Goal: Entertainment & Leisure: Browse casually

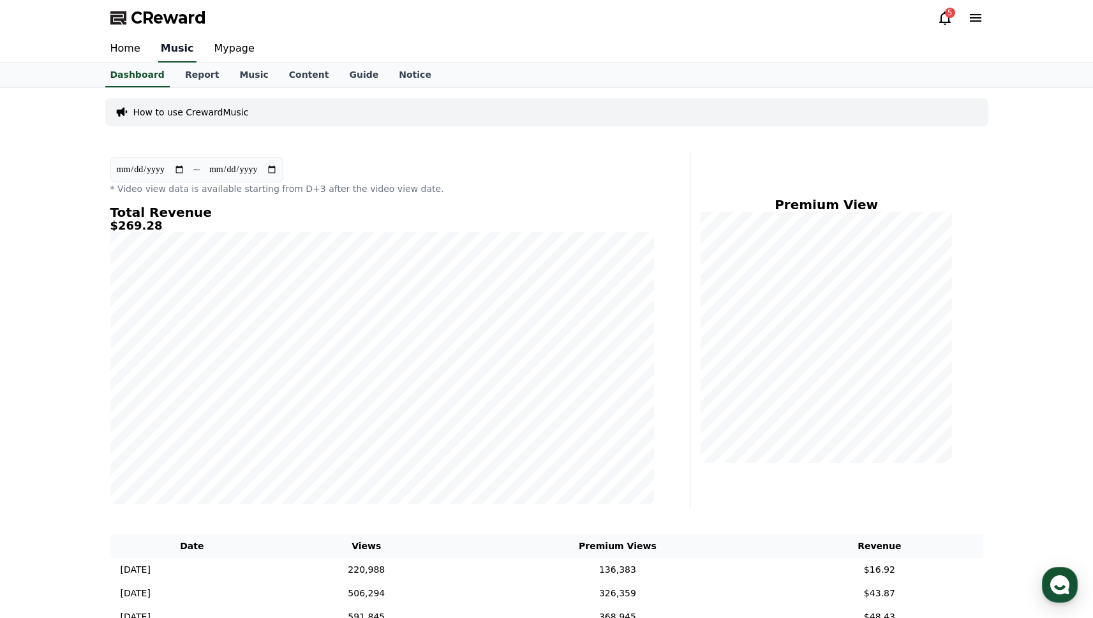
click at [171, 47] on link "Music" at bounding box center [177, 49] width 38 height 27
click at [158, 79] on link "Dashboard" at bounding box center [137, 75] width 64 height 24
click at [238, 78] on link "Music" at bounding box center [253, 75] width 49 height 24
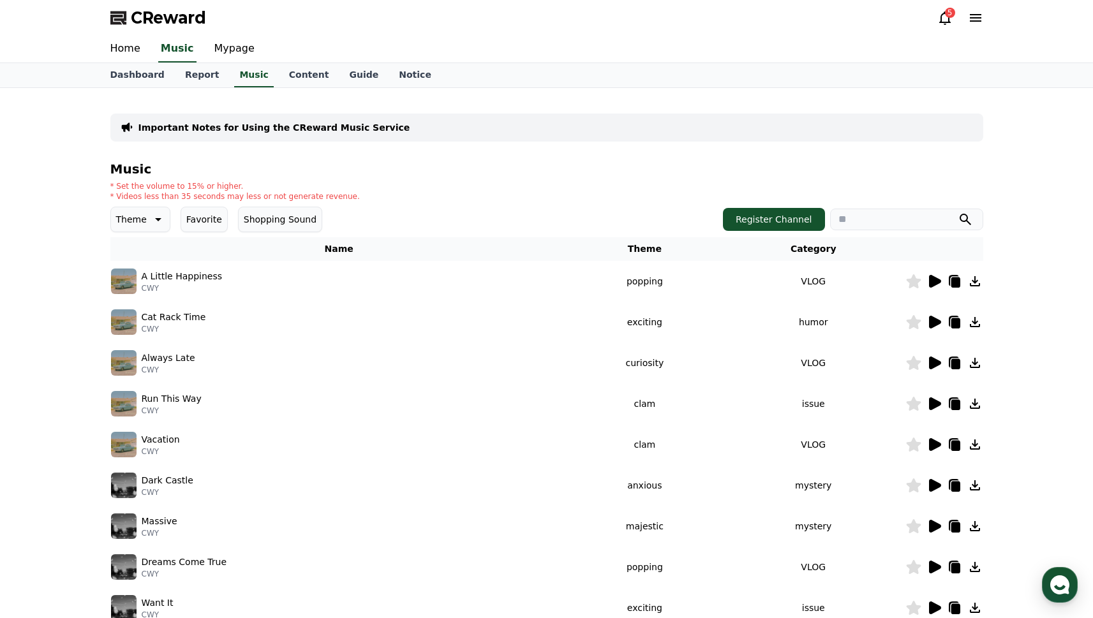
click at [941, 282] on icon at bounding box center [935, 281] width 12 height 13
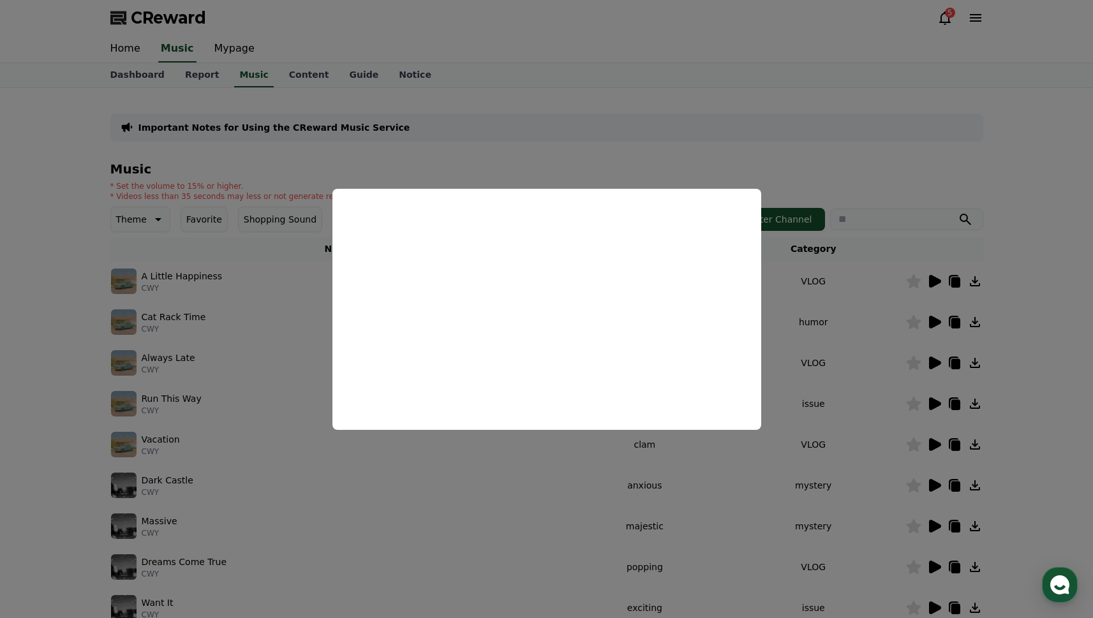
click at [263, 269] on button "close modal" at bounding box center [546, 309] width 1093 height 618
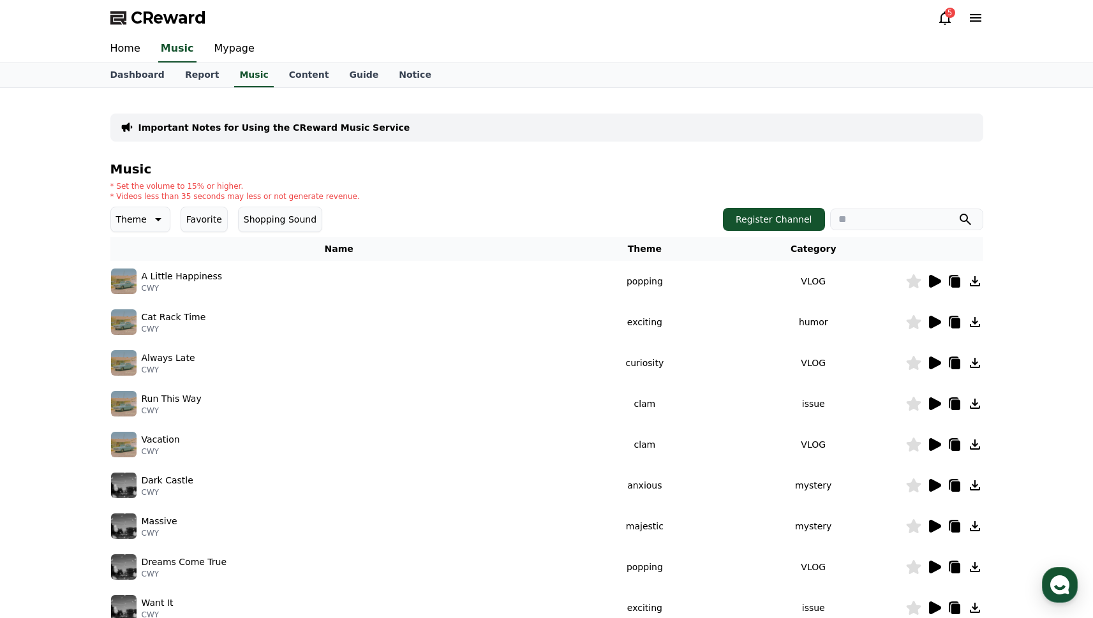
click at [262, 320] on div "Cat Rack Time CWY" at bounding box center [339, 323] width 456 height 26
click at [928, 357] on icon at bounding box center [934, 362] width 15 height 15
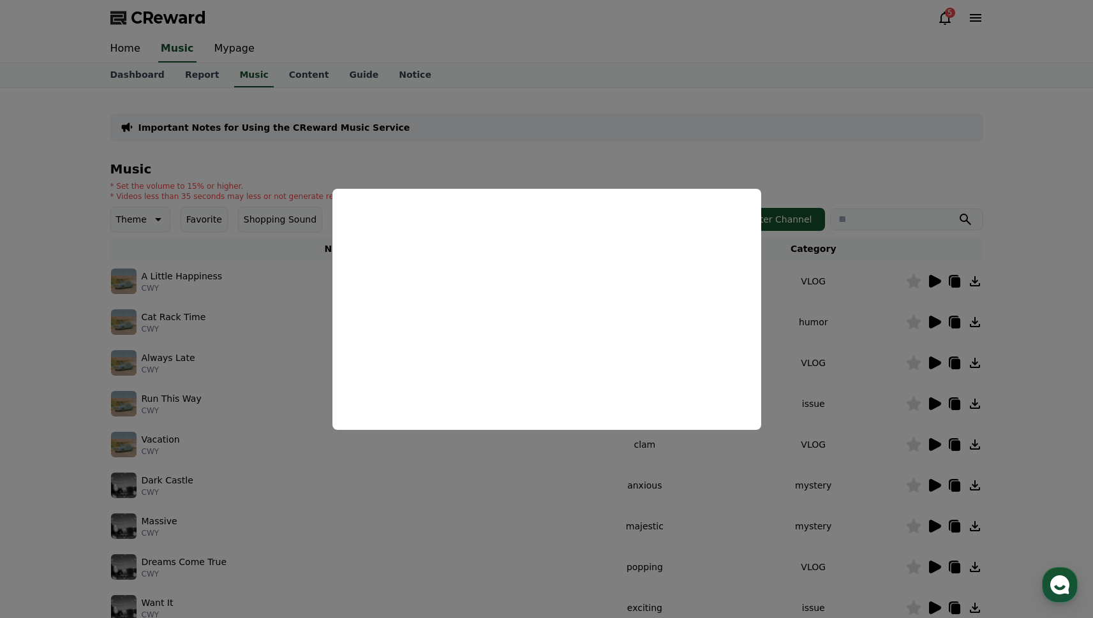
click at [894, 331] on button "close modal" at bounding box center [546, 309] width 1093 height 618
click at [934, 324] on icon at bounding box center [935, 322] width 12 height 13
drag, startPoint x: 890, startPoint y: 172, endPoint x: 897, endPoint y: 175, distance: 7.7
click at [891, 174] on button "close modal" at bounding box center [546, 309] width 1093 height 618
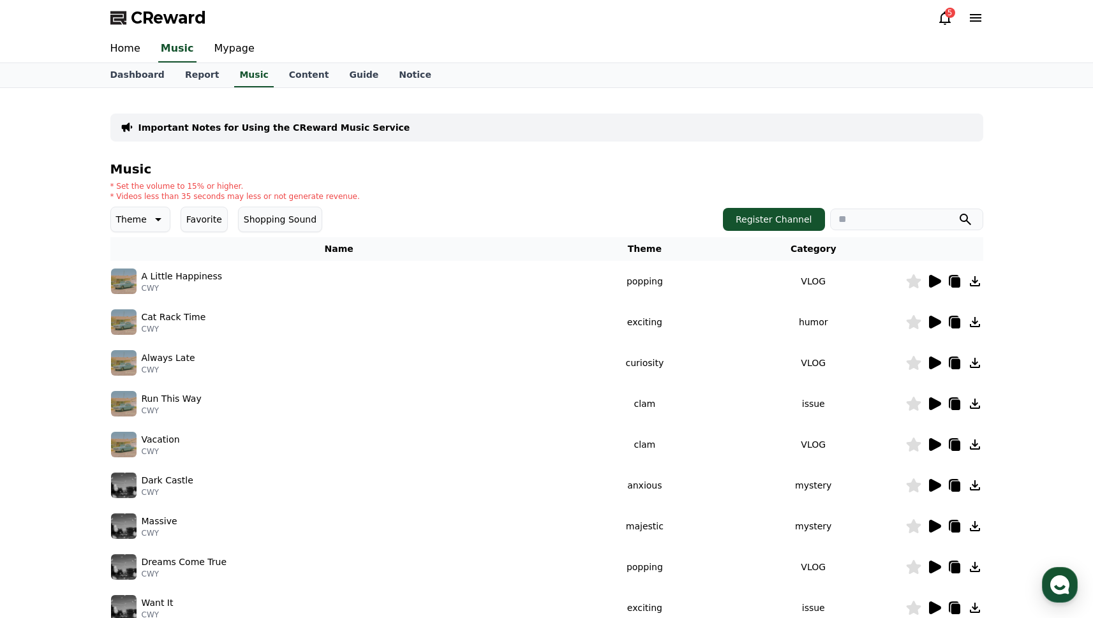
click at [978, 320] on icon at bounding box center [974, 322] width 15 height 15
click at [957, 321] on icon at bounding box center [955, 323] width 9 height 10
click at [951, 322] on icon at bounding box center [955, 323] width 9 height 10
click at [952, 324] on icon at bounding box center [955, 323] width 9 height 10
